Goal: Task Accomplishment & Management: Complete application form

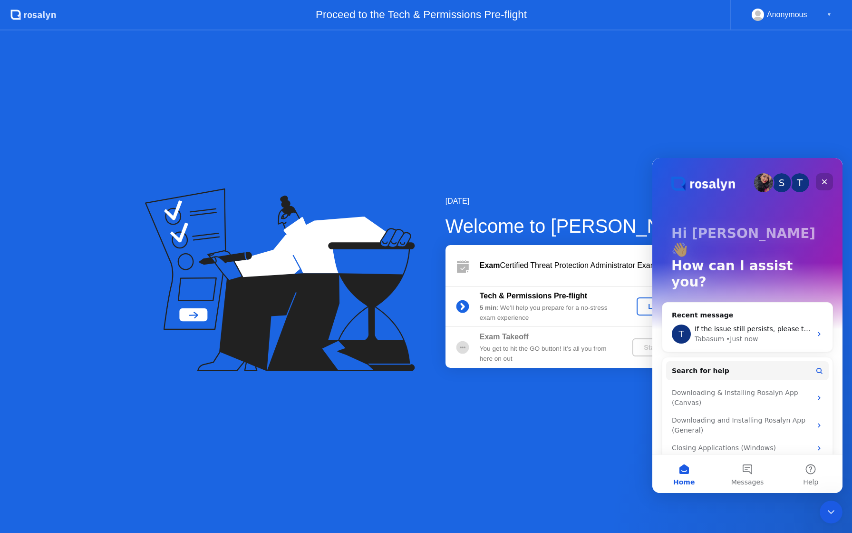
click at [823, 186] on div "Close" at bounding box center [824, 181] width 17 height 17
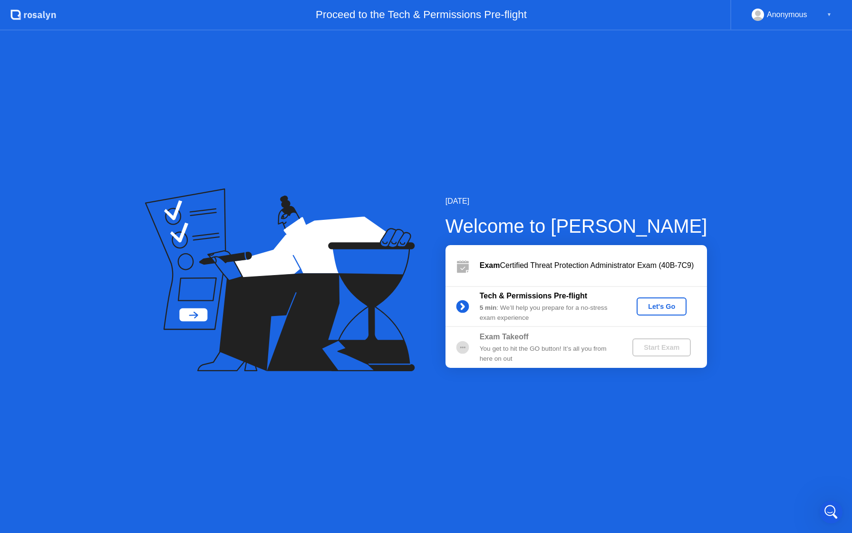
click at [658, 307] on div "Let's Go" at bounding box center [662, 307] width 42 height 8
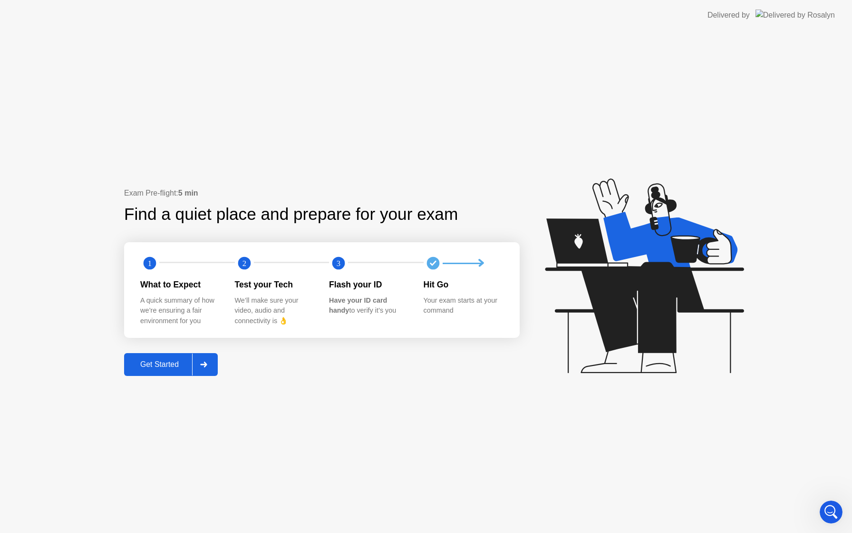
click at [171, 367] on div "Get Started" at bounding box center [159, 364] width 65 height 9
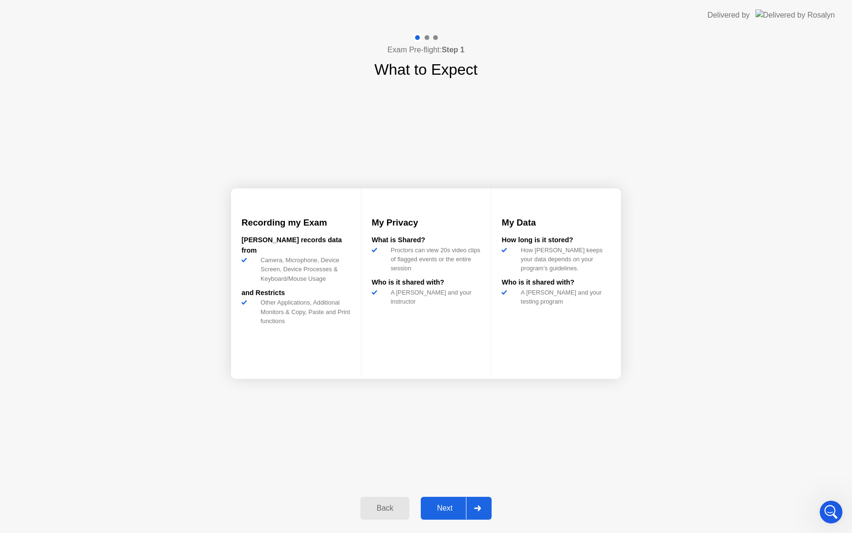
click at [458, 512] on div "Next" at bounding box center [445, 508] width 42 height 9
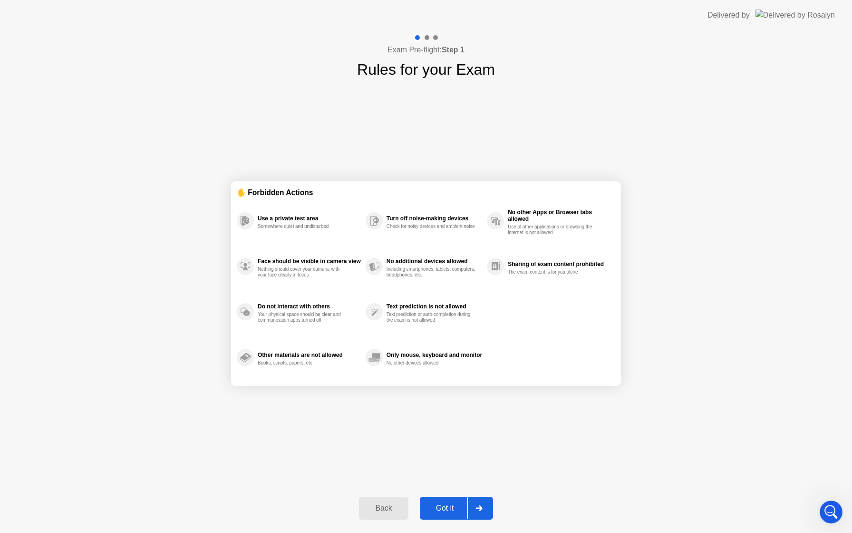
click at [458, 512] on div "Got it" at bounding box center [445, 508] width 45 height 9
select select "**********"
select select "*******"
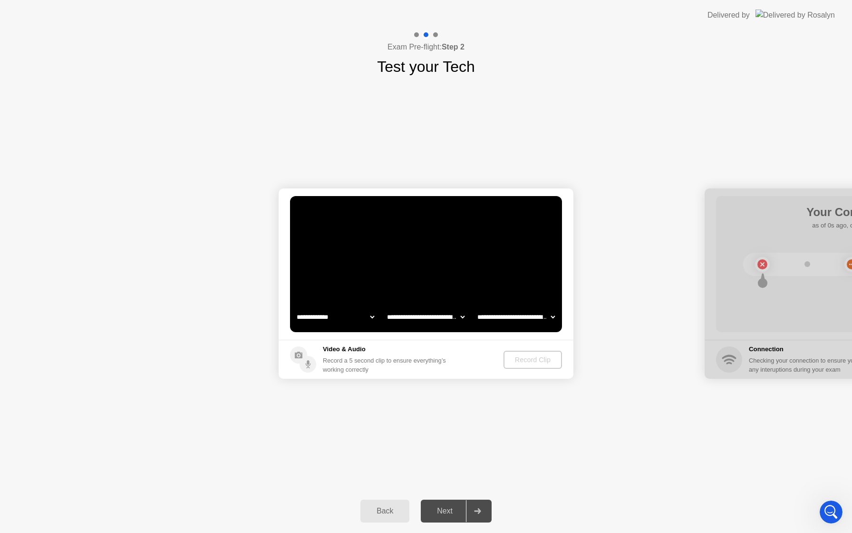
click at [307, 322] on select "**********" at bounding box center [335, 316] width 81 height 19
select select "**********"
click at [454, 507] on div "Next" at bounding box center [445, 511] width 42 height 9
click at [534, 360] on div "Record Clip" at bounding box center [533, 360] width 51 height 8
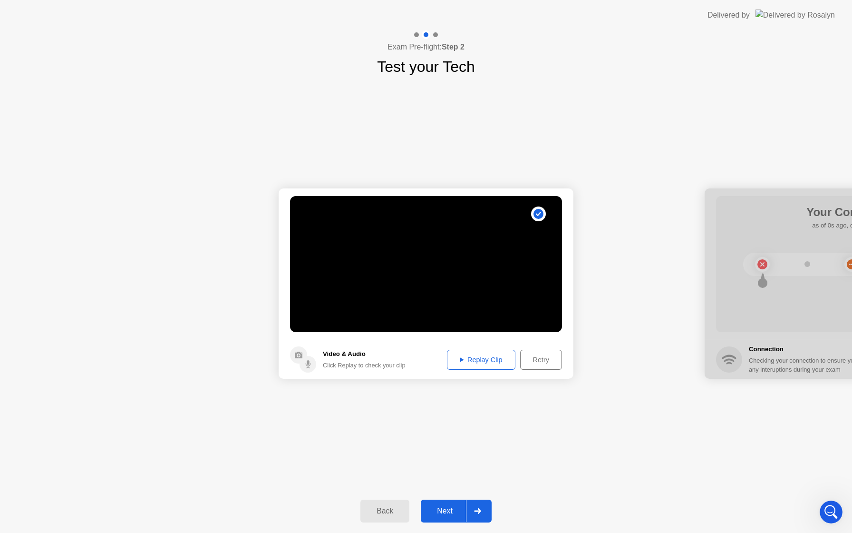
click at [453, 510] on div "Next" at bounding box center [445, 511] width 42 height 9
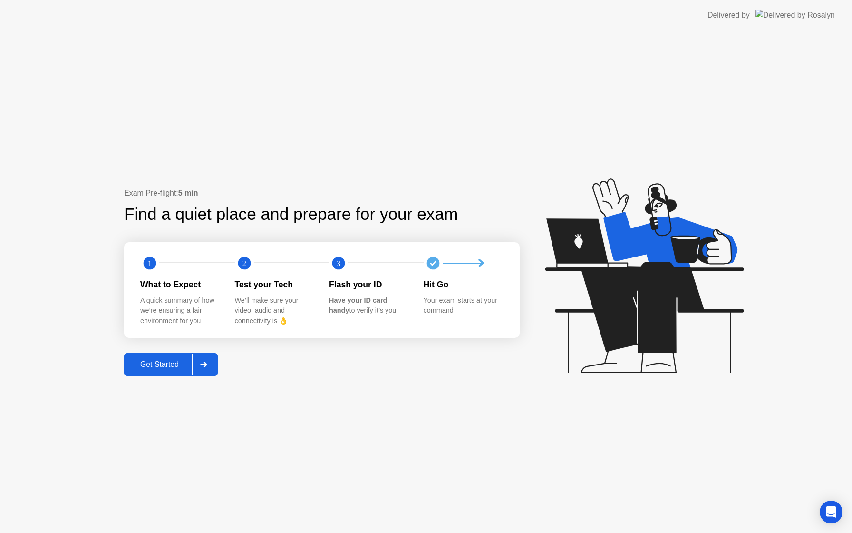
click at [187, 369] on div "Get Started" at bounding box center [159, 364] width 65 height 9
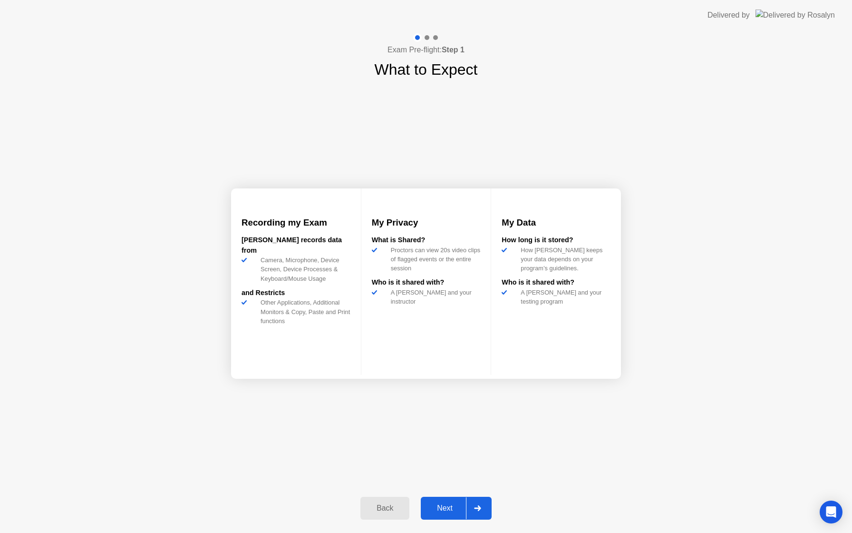
click at [453, 507] on div "Next" at bounding box center [445, 508] width 42 height 9
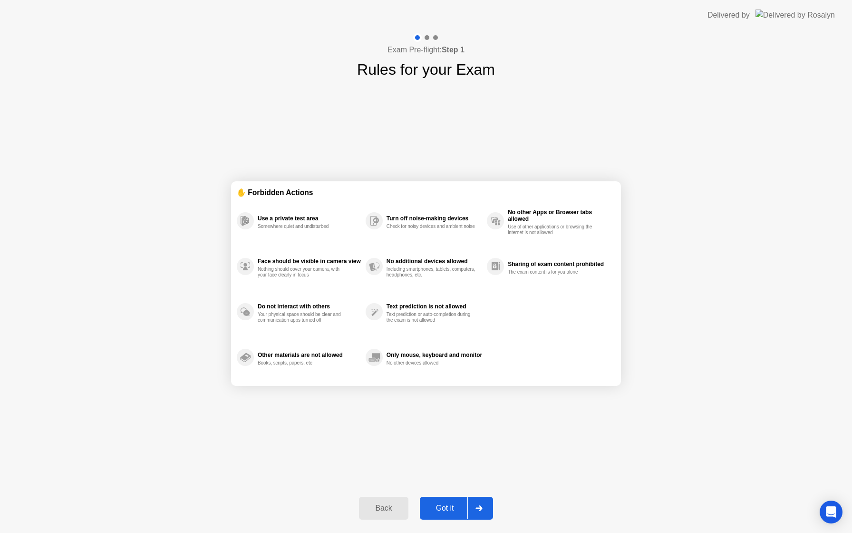
click at [450, 504] on div "Got it" at bounding box center [445, 508] width 45 height 9
select select "**********"
select select "*******"
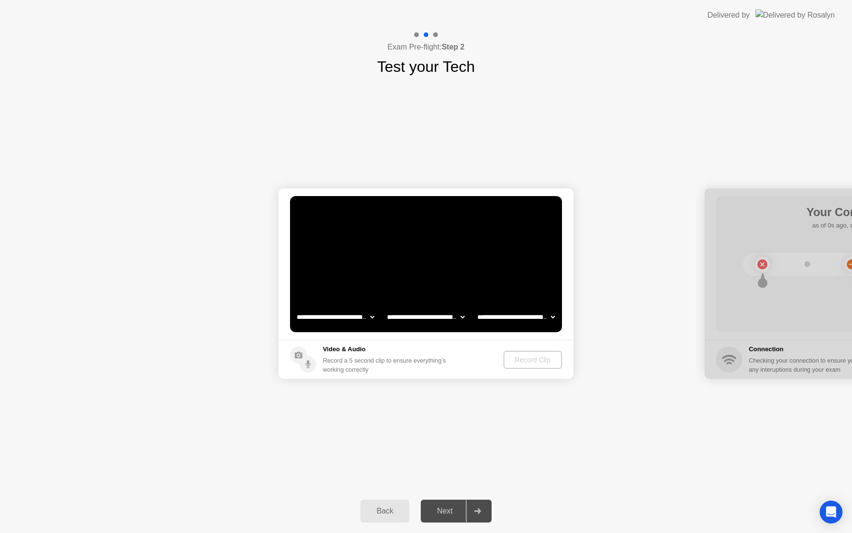
click at [358, 316] on select "**********" at bounding box center [335, 316] width 81 height 19
click at [453, 507] on div "Next" at bounding box center [445, 511] width 42 height 9
click at [523, 361] on div "Record Clip" at bounding box center [533, 360] width 51 height 8
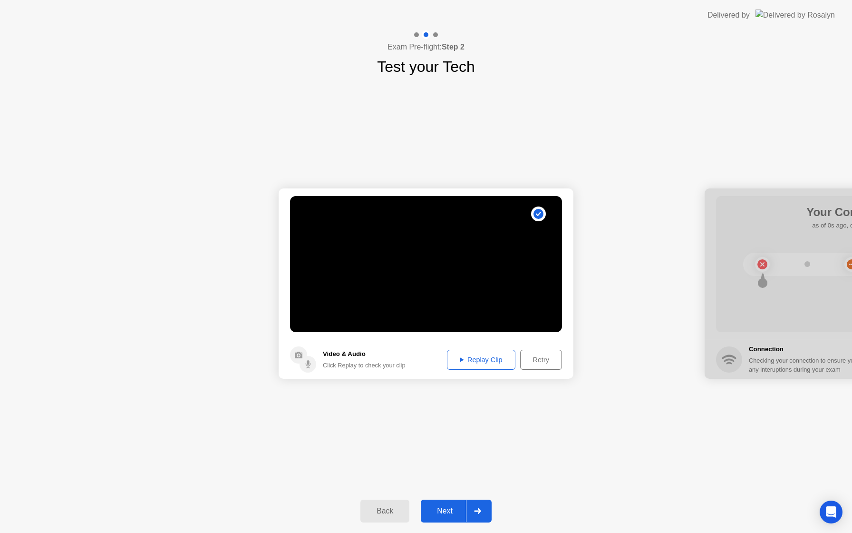
click at [445, 507] on div "Next" at bounding box center [445, 511] width 42 height 9
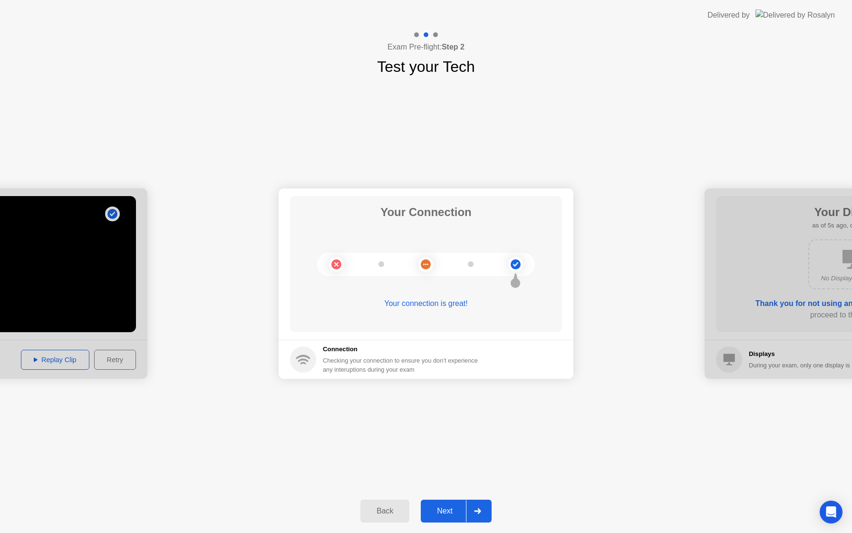
click at [446, 515] on div "Next" at bounding box center [445, 511] width 42 height 9
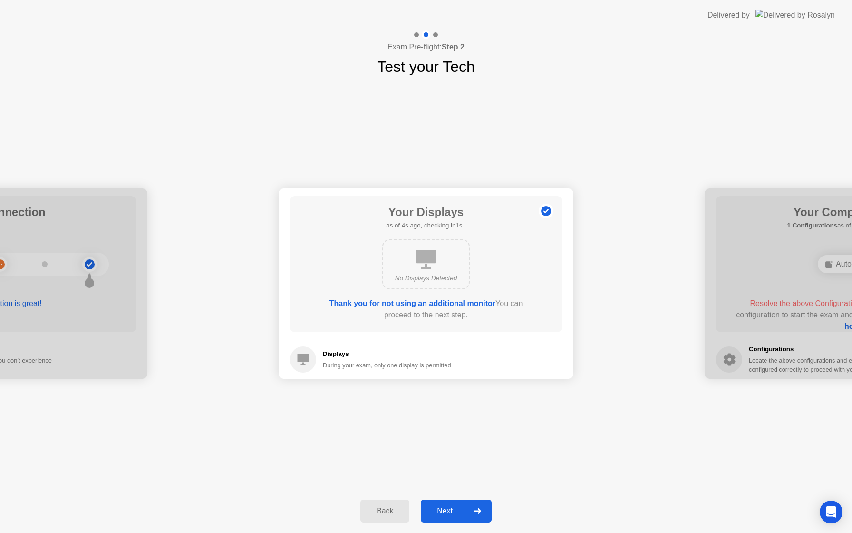
click at [452, 513] on div "Next" at bounding box center [445, 511] width 42 height 9
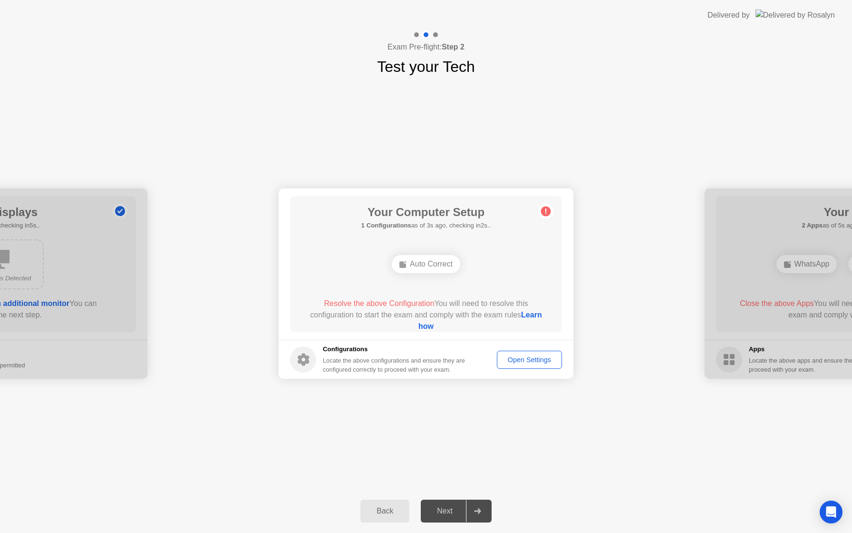
click at [513, 358] on div "Open Settings" at bounding box center [529, 360] width 59 height 8
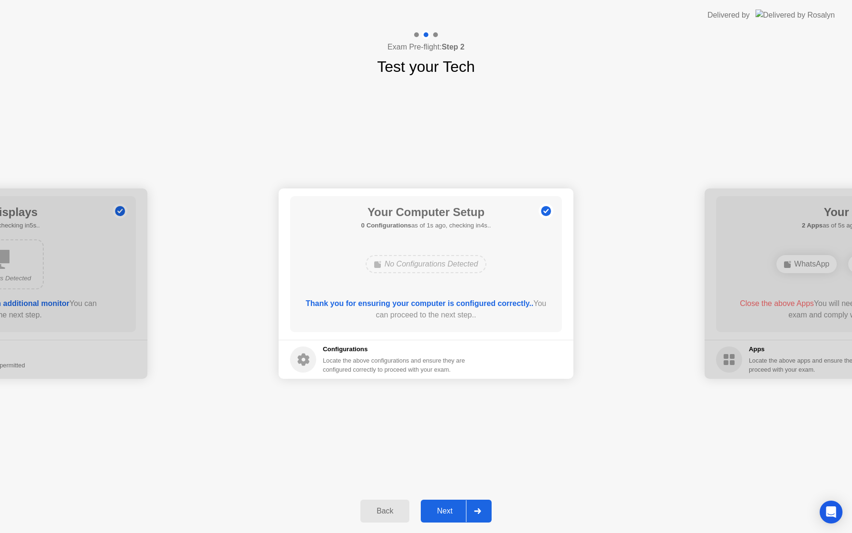
click at [452, 507] on div "Next" at bounding box center [445, 511] width 42 height 9
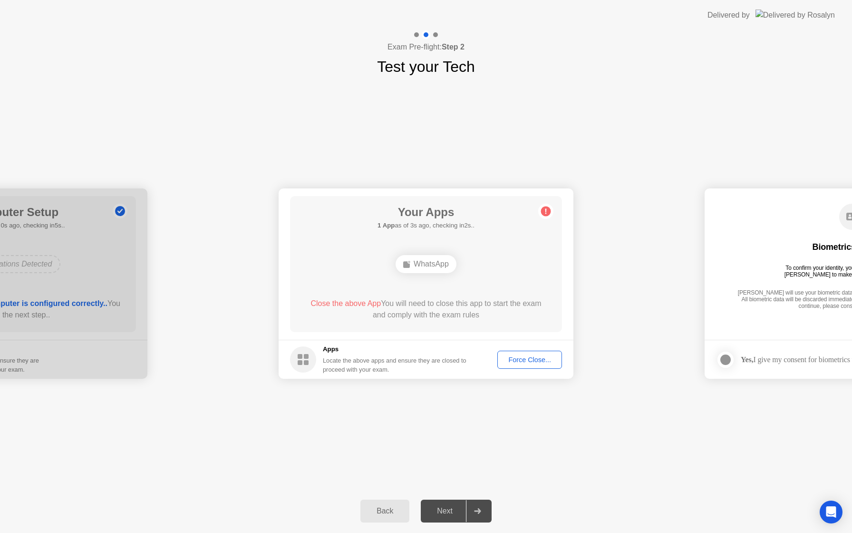
click at [522, 357] on div "Force Close..." at bounding box center [530, 360] width 58 height 8
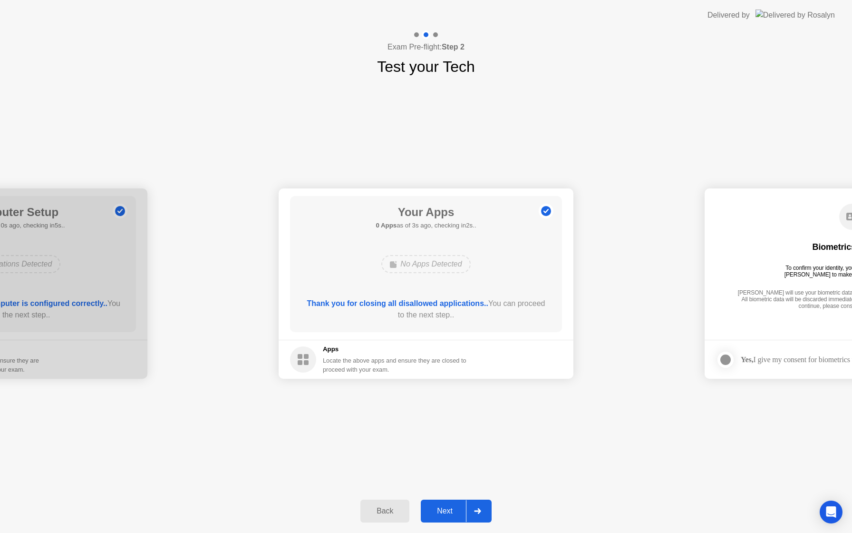
click at [440, 504] on button "Next" at bounding box center [456, 510] width 71 height 23
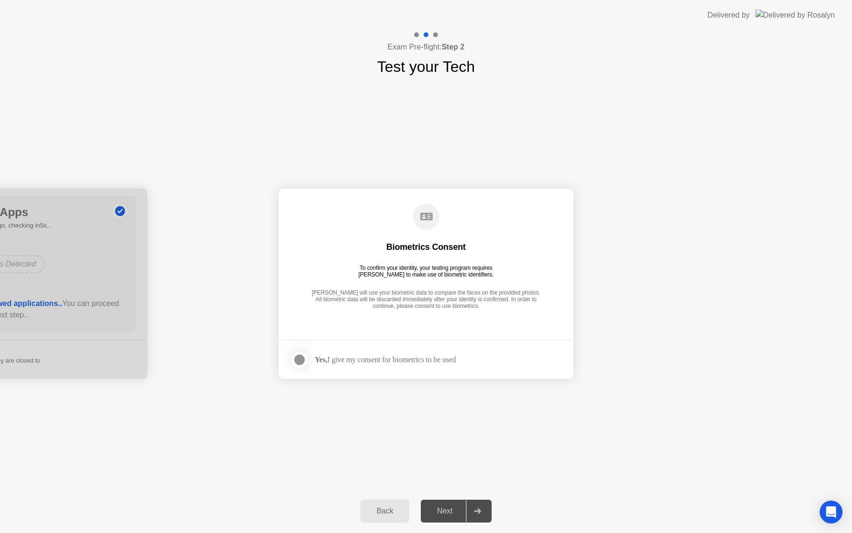
click at [304, 364] on div at bounding box center [299, 359] width 11 height 11
click at [448, 508] on div "Next" at bounding box center [445, 511] width 42 height 9
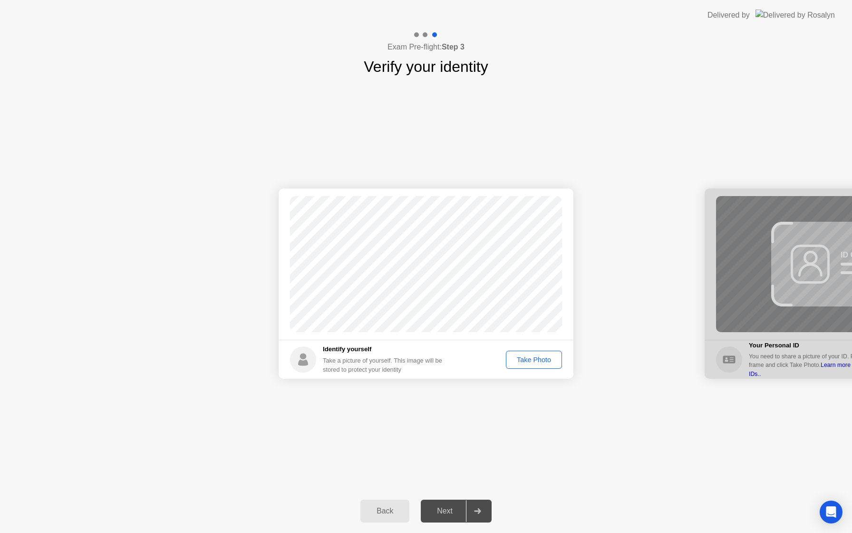
click at [522, 363] on div "Take Photo" at bounding box center [533, 360] width 49 height 8
click at [447, 503] on button "Next" at bounding box center [456, 510] width 71 height 23
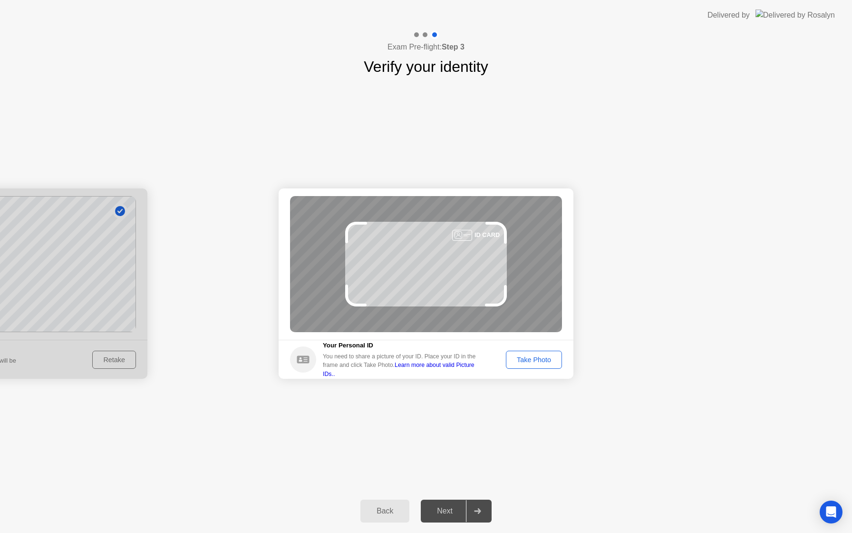
click at [523, 361] on div "Take Photo" at bounding box center [533, 360] width 49 height 8
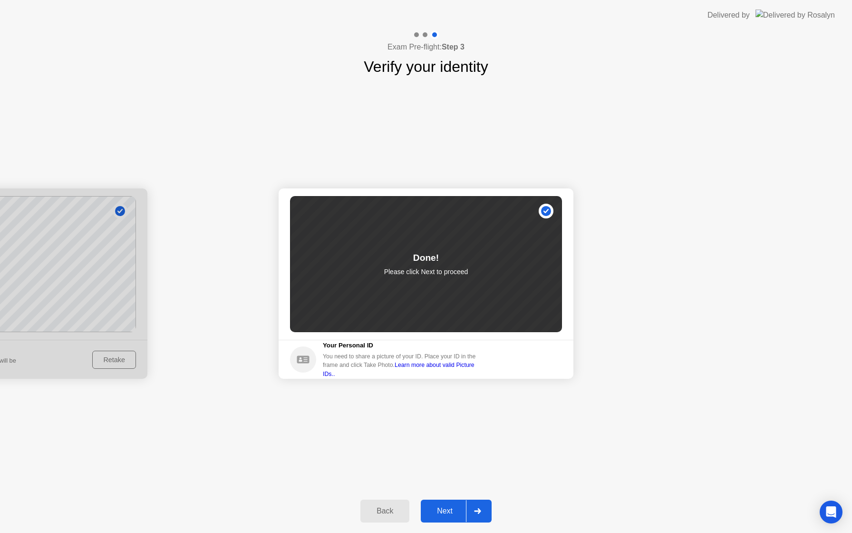
click at [457, 507] on div "Next" at bounding box center [445, 511] width 42 height 9
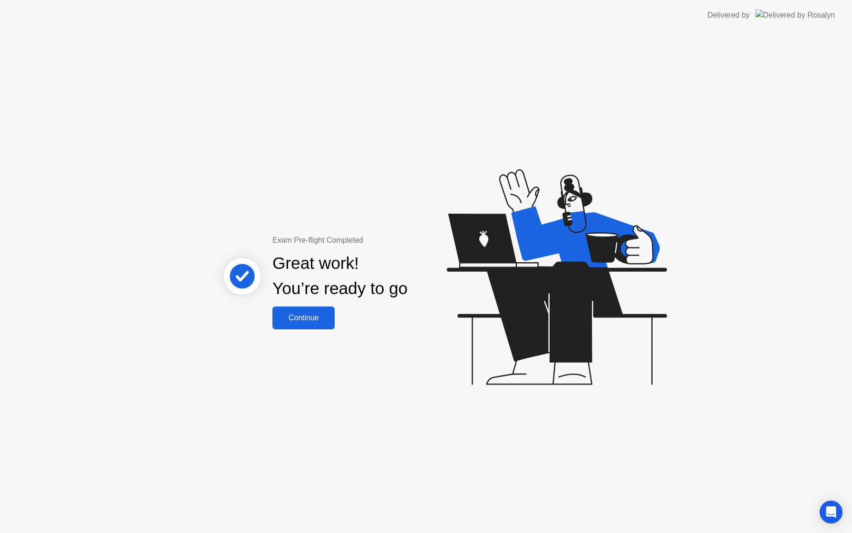
click at [324, 322] on div "Continue" at bounding box center [303, 317] width 57 height 9
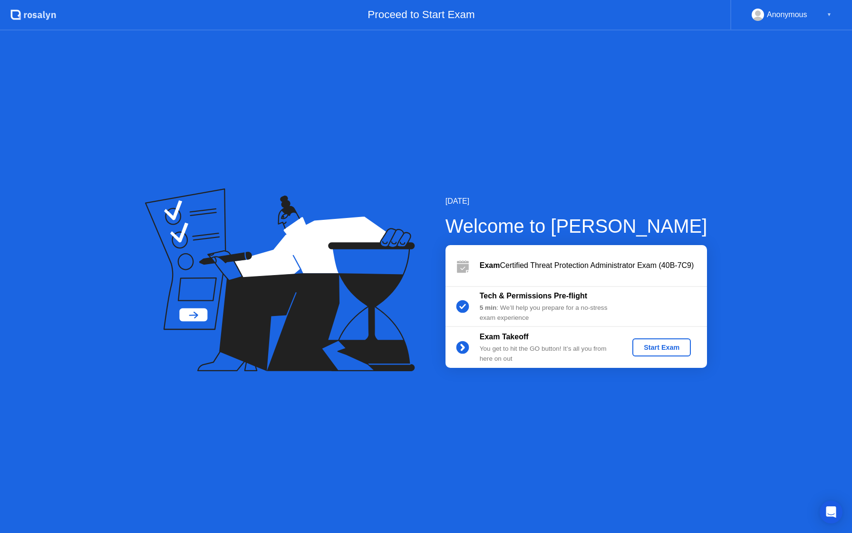
click at [647, 345] on div "Start Exam" at bounding box center [661, 347] width 51 height 8
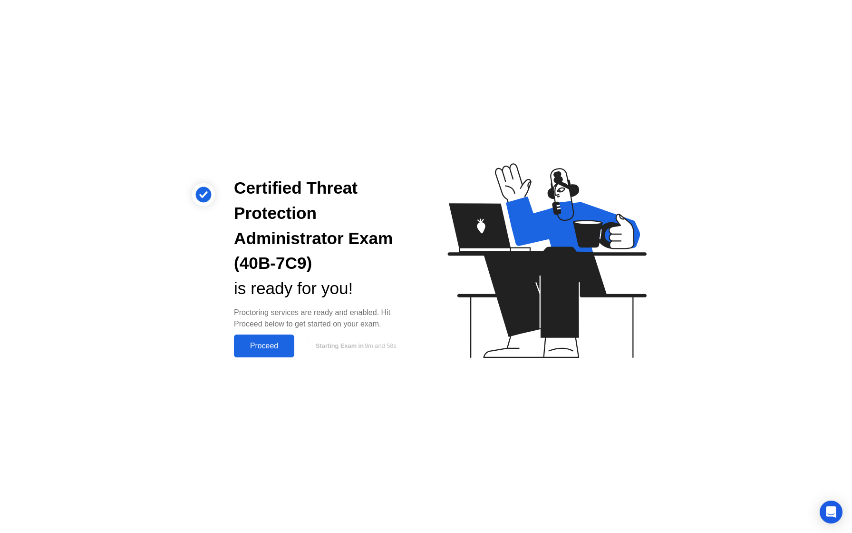
click at [273, 348] on div "Proceed" at bounding box center [264, 346] width 55 height 9
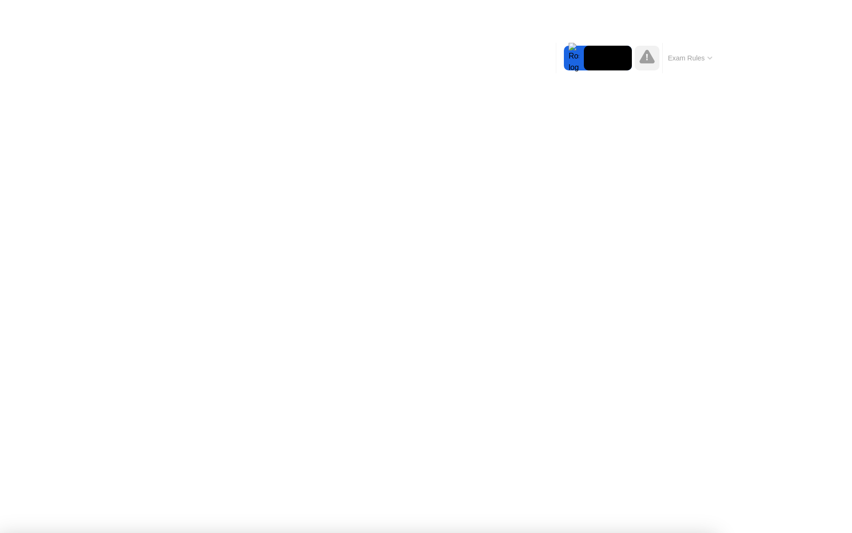
click at [686, 54] on button "Exam Rules" at bounding box center [690, 58] width 50 height 9
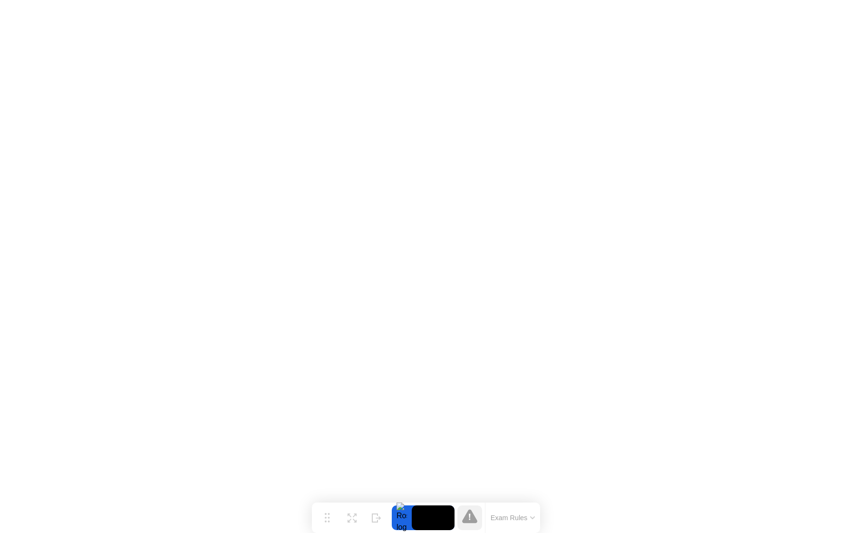
click at [469, 516] on icon at bounding box center [469, 516] width 15 height 14
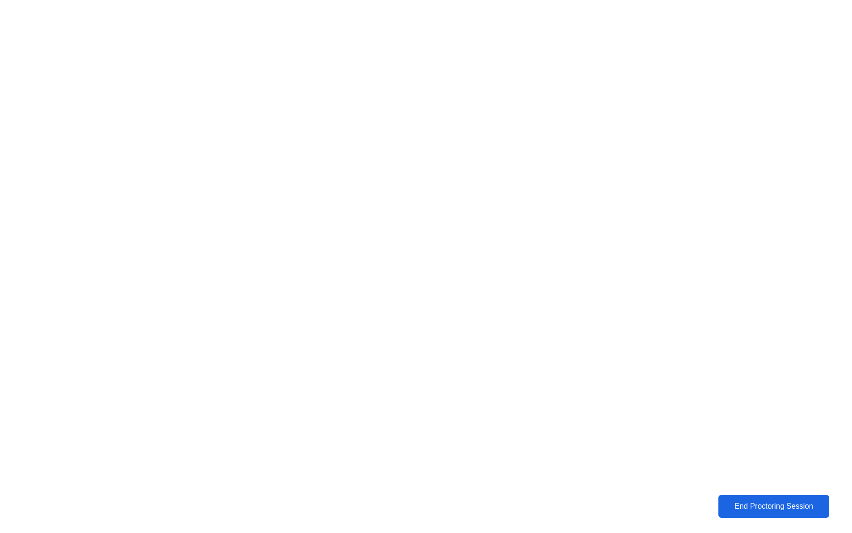
click at [733, 495] on button "End Proctoring Session" at bounding box center [773, 505] width 113 height 23
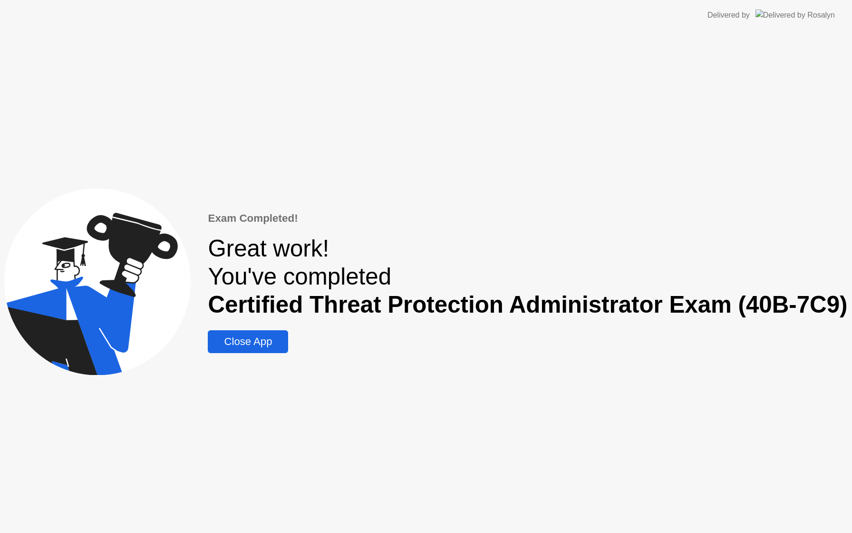
click at [280, 339] on div "Close App" at bounding box center [248, 341] width 75 height 12
